Goal: Task Accomplishment & Management: Use online tool/utility

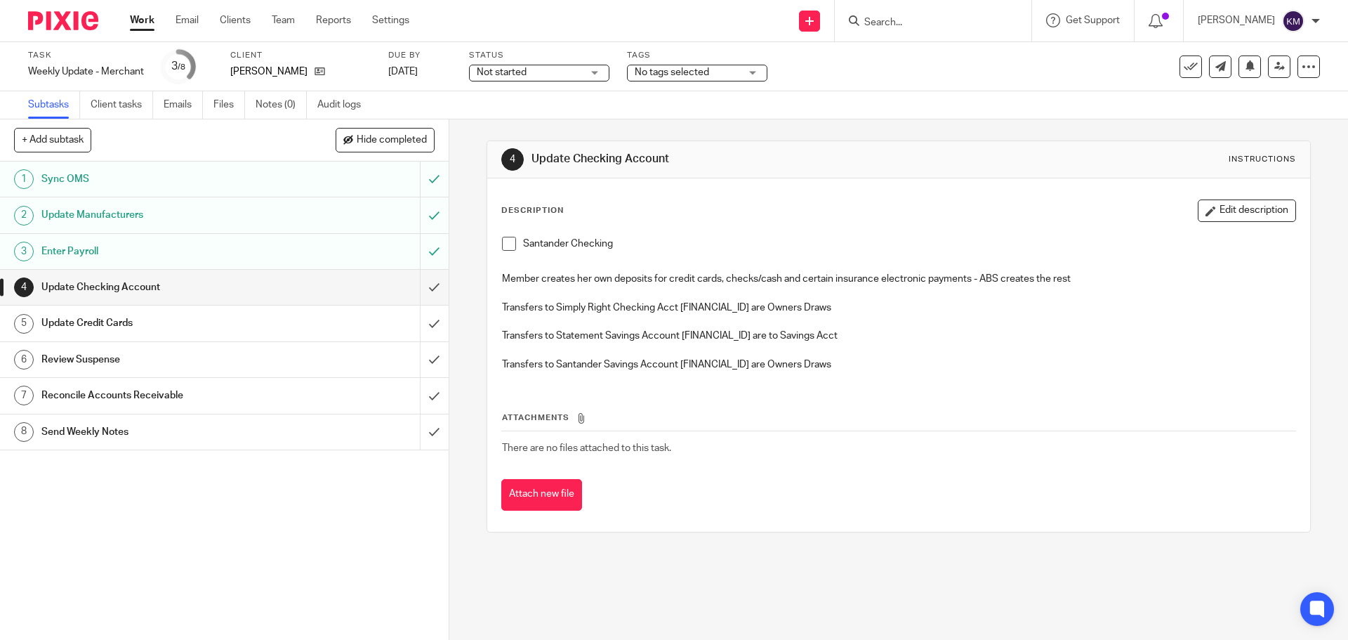
click at [502, 241] on span at bounding box center [509, 244] width 14 height 14
click at [424, 285] on input "submit" at bounding box center [224, 287] width 449 height 35
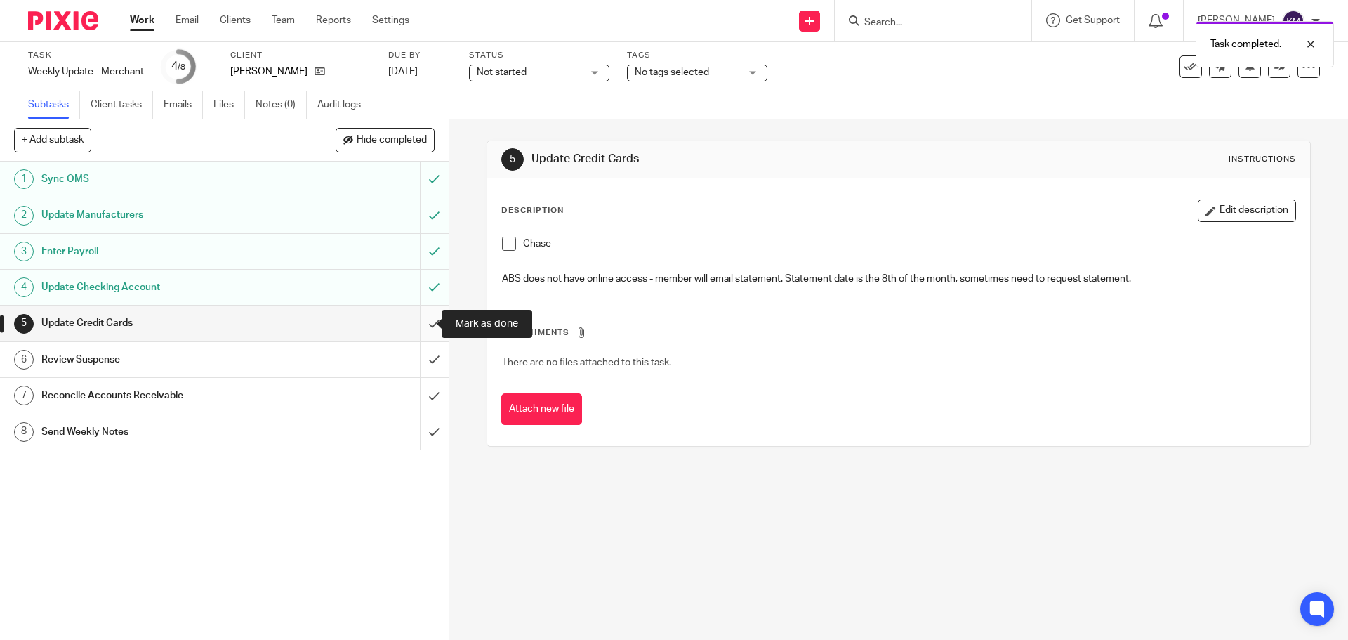
click at [423, 326] on input "submit" at bounding box center [224, 322] width 449 height 35
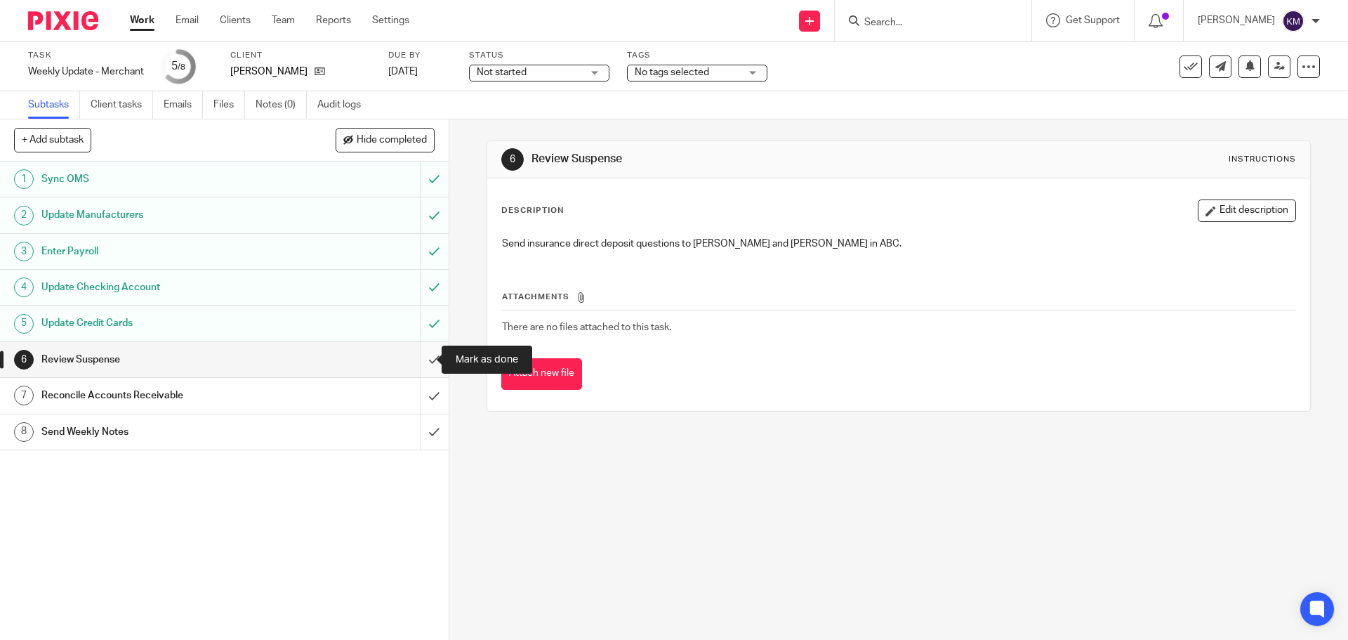
click at [423, 357] on input "submit" at bounding box center [224, 359] width 449 height 35
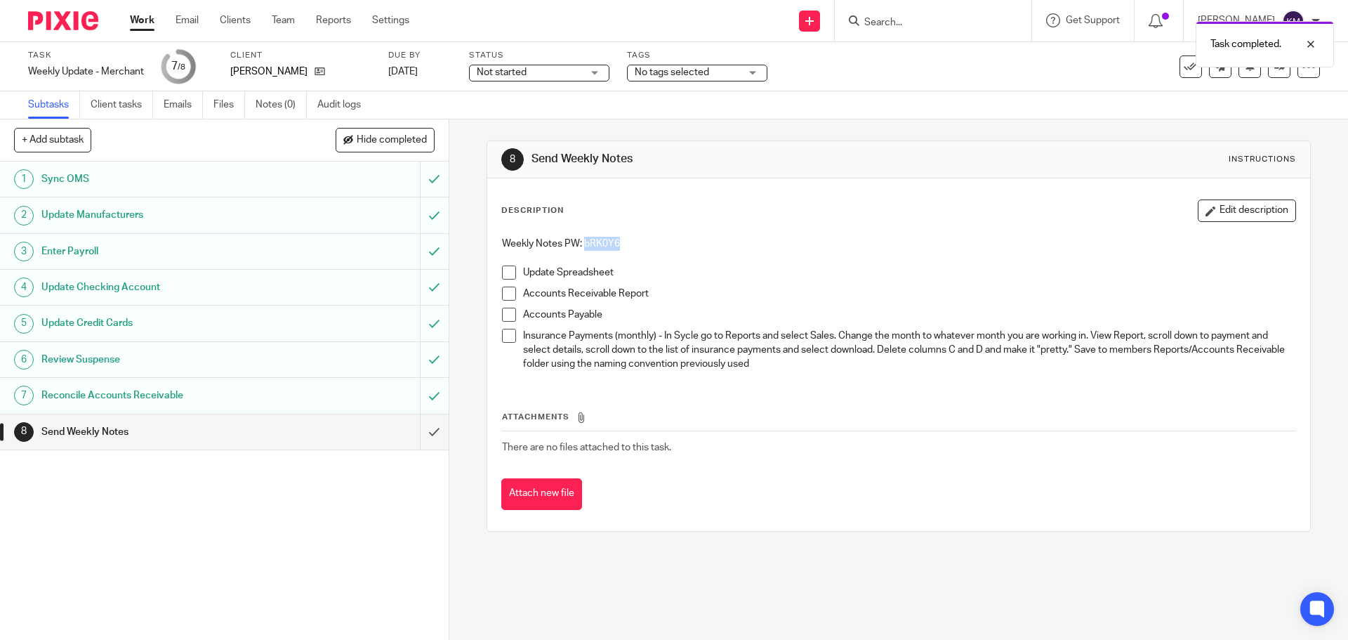
drag, startPoint x: 581, startPoint y: 239, endPoint x: 615, endPoint y: 234, distance: 34.1
click at [615, 234] on div "Weekly Notes PW: [SECURITY_DATA] Update Spreadsheet Accounts Receivable Report …" at bounding box center [898, 306] width 807 height 152
copy p "bRK0Y6"
click at [502, 271] on span at bounding box center [509, 272] width 14 height 14
click at [502, 296] on span at bounding box center [509, 293] width 14 height 14
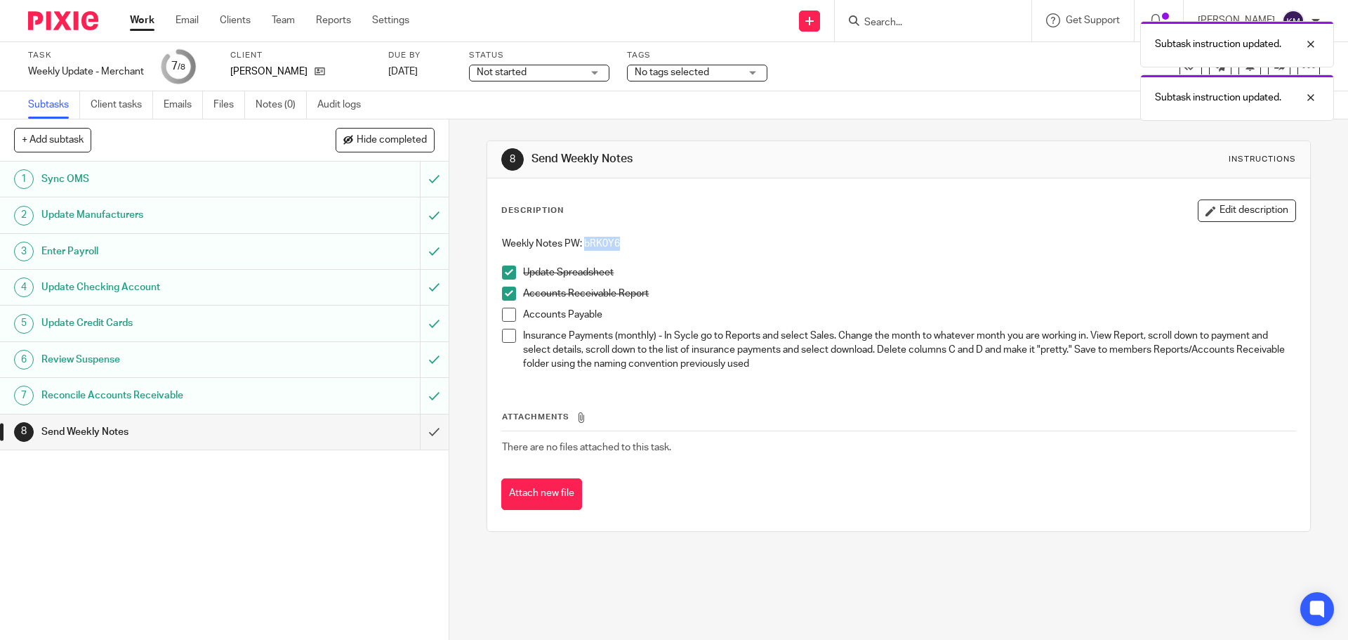
drag, startPoint x: 506, startPoint y: 313, endPoint x: 506, endPoint y: 321, distance: 7.7
click at [506, 313] on span at bounding box center [509, 315] width 14 height 14
click at [506, 330] on span at bounding box center [509, 336] width 14 height 14
click at [421, 430] on input "submit" at bounding box center [224, 431] width 449 height 35
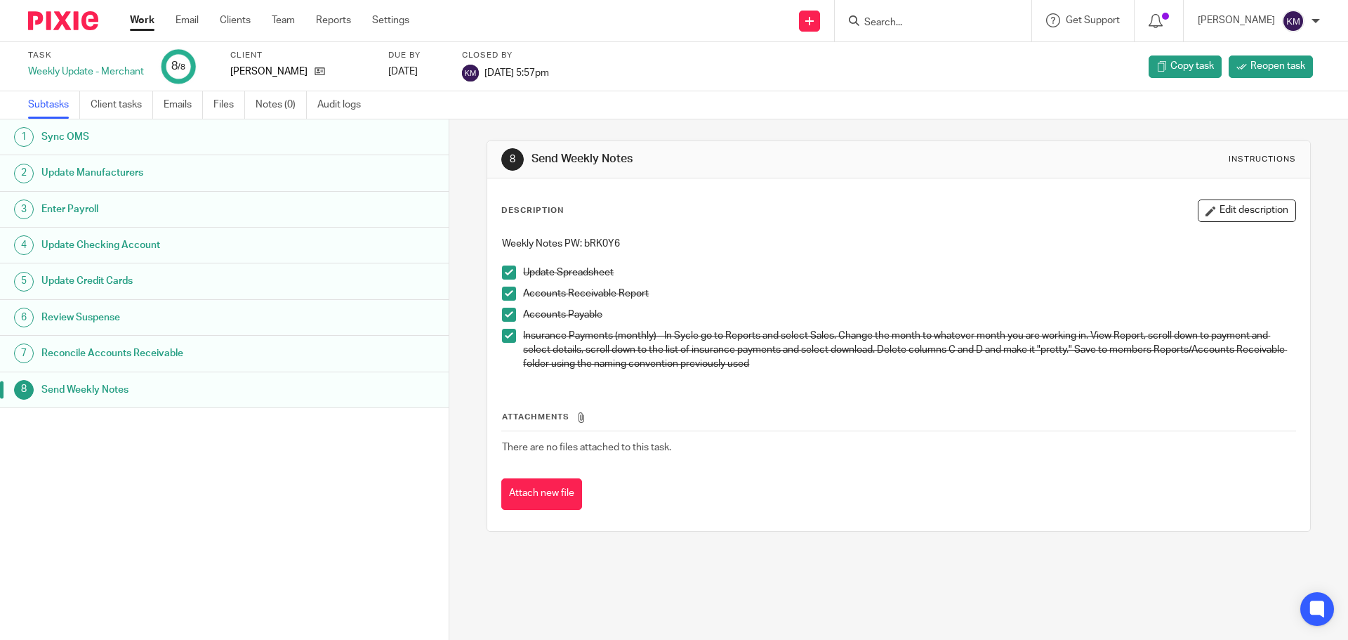
click at [139, 19] on link "Work" at bounding box center [142, 20] width 25 height 14
